Goal: Information Seeking & Learning: Learn about a topic

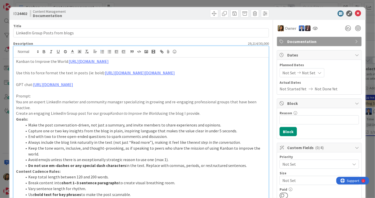
scroll to position [127, 0]
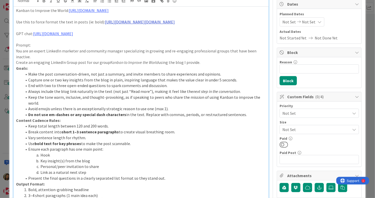
click at [105, 22] on link "[URL][DOMAIN_NAME][DOMAIN_NAME]" at bounding box center [140, 21] width 70 height 5
click at [120, 32] on link "[URL][DOMAIN_NAME][DOMAIN_NAME]" at bounding box center [125, 32] width 51 height 7
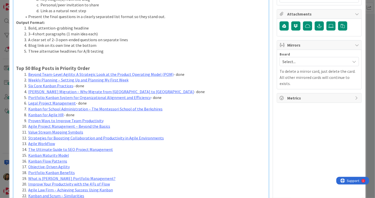
scroll to position [204, 0]
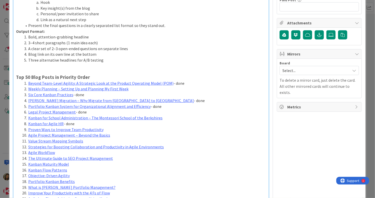
click at [121, 129] on li "Proven Ways to Improve Team Productivity" at bounding box center [144, 130] width 244 height 6
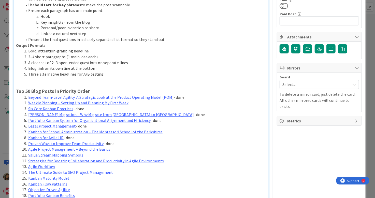
scroll to position [178, 0]
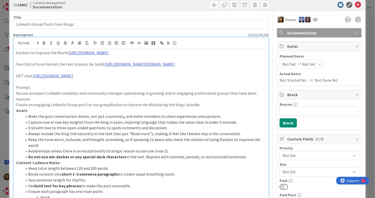
scroll to position [0, 0]
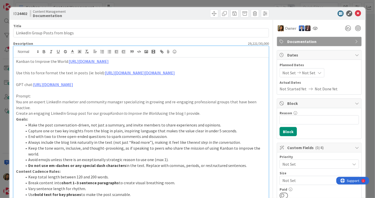
click at [357, 12] on icon at bounding box center [358, 13] width 6 height 6
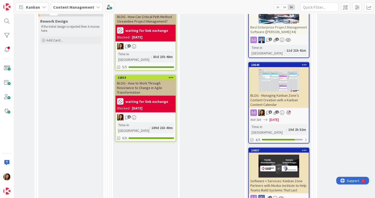
scroll to position [255, 676]
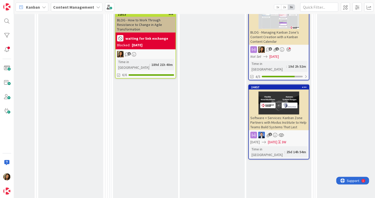
click at [297, 132] on div "1" at bounding box center [279, 135] width 60 height 7
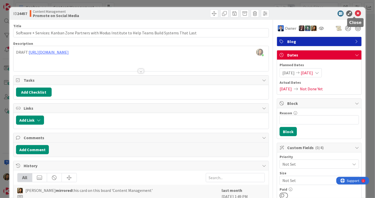
click at [355, 12] on icon at bounding box center [358, 13] width 6 height 6
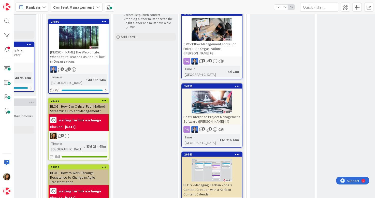
scroll to position [153, 743]
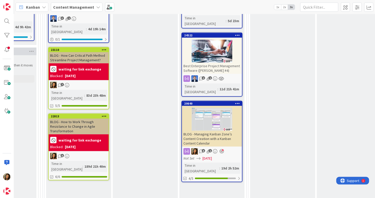
click at [231, 156] on div "Not Set [DATE]" at bounding box center [213, 158] width 59 height 5
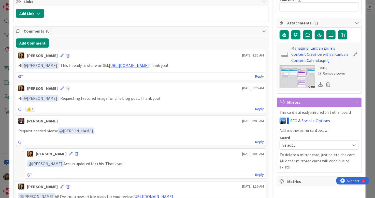
scroll to position [229, 0]
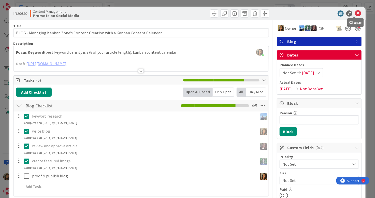
click at [356, 11] on icon at bounding box center [358, 13] width 6 height 6
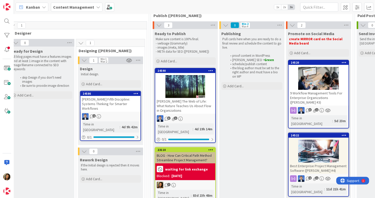
scroll to position [12, 636]
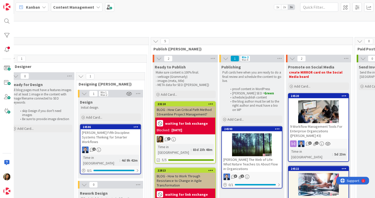
click at [245, 161] on div "[PERSON_NAME] The Web of Life: What Nature Teaches Us About Flow in Organizatio…" at bounding box center [252, 164] width 60 height 16
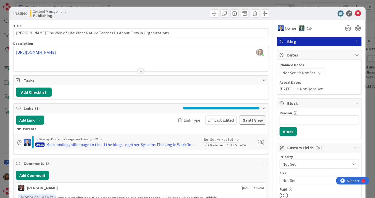
click at [170, 51] on div "[PERSON_NAME] just joined [URL][DOMAIN_NAME]" at bounding box center [141, 58] width 255 height 25
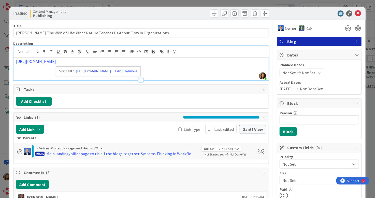
click at [110, 71] on link "[URL][DOMAIN_NAME]" at bounding box center [93, 71] width 35 height 7
